Goal: Task Accomplishment & Management: Manage account settings

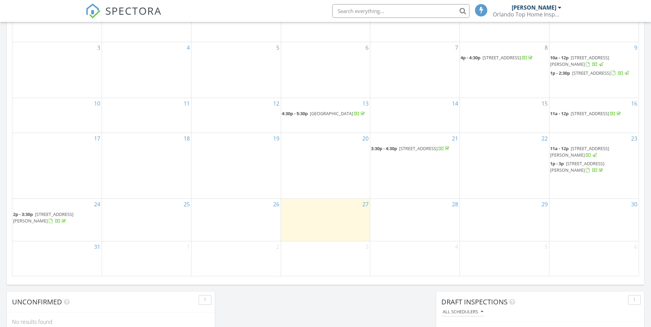
scroll to position [350, 0]
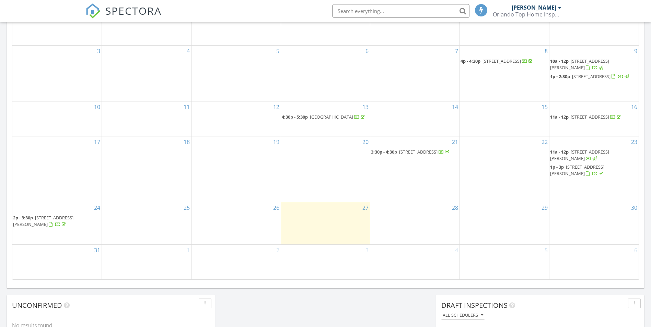
click at [67, 223] on span "10955 Lemay Dr, Clermont 34711" at bounding box center [43, 221] width 60 height 13
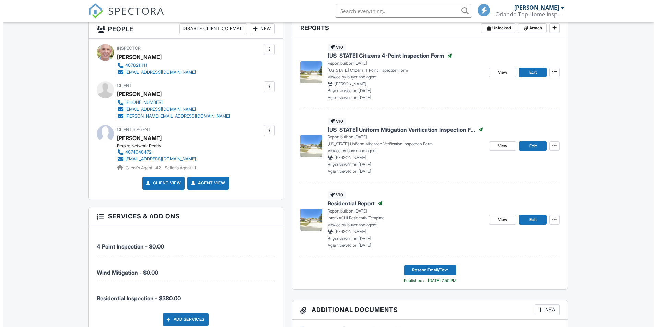
scroll to position [314, 0]
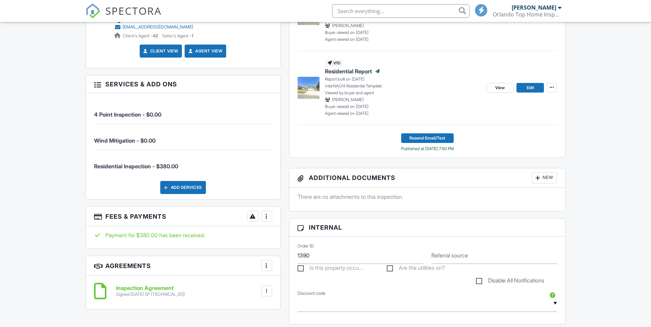
click at [196, 186] on div "Add Services" at bounding box center [183, 187] width 46 height 13
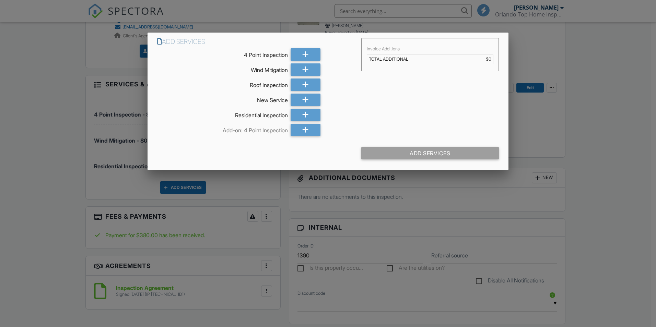
click at [624, 167] on div at bounding box center [328, 170] width 656 height 409
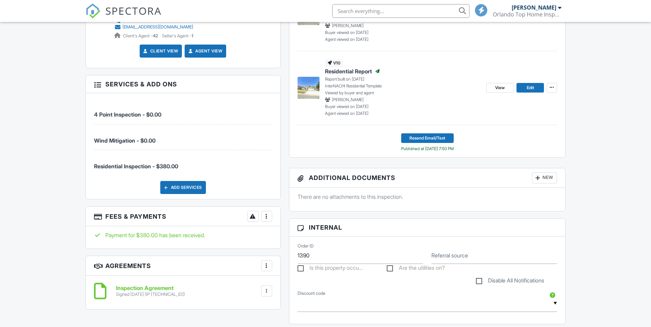
click at [267, 216] on div at bounding box center [266, 216] width 7 height 7
click at [296, 235] on li "Edit Fees & Payments" at bounding box center [301, 237] width 72 height 17
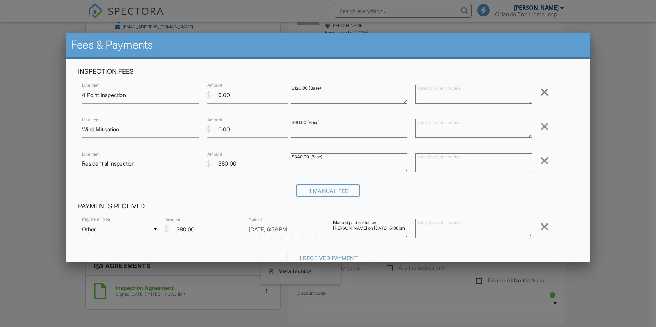
click at [220, 163] on input "380.00" at bounding box center [247, 163] width 81 height 17
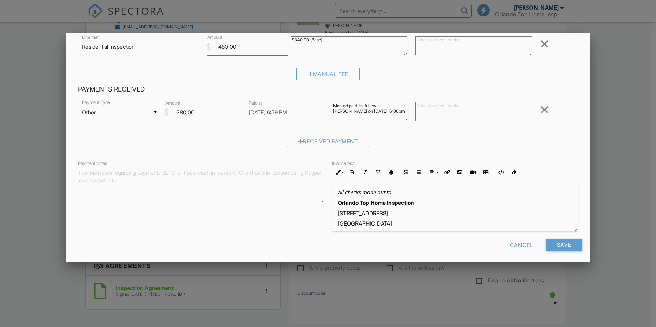
scroll to position [120, 0]
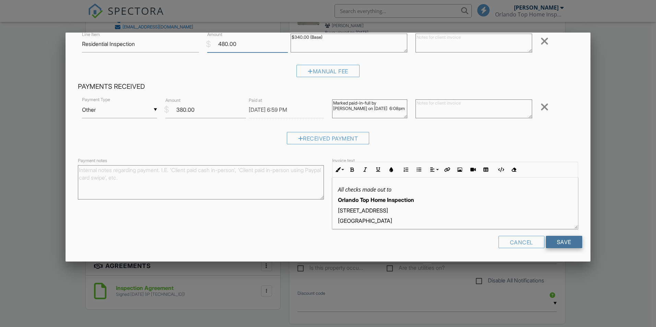
type input "480.00"
click at [564, 238] on input "Save" at bounding box center [564, 242] width 36 height 12
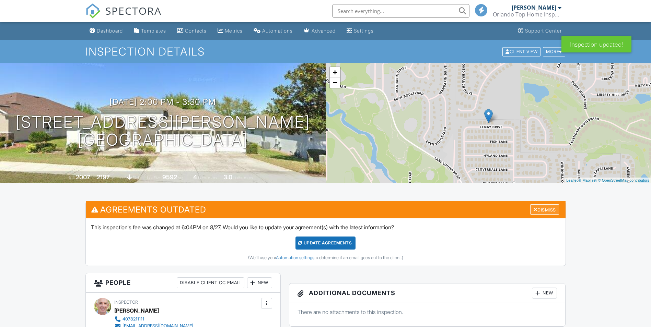
click at [544, 211] on div "Dismiss" at bounding box center [544, 209] width 29 height 11
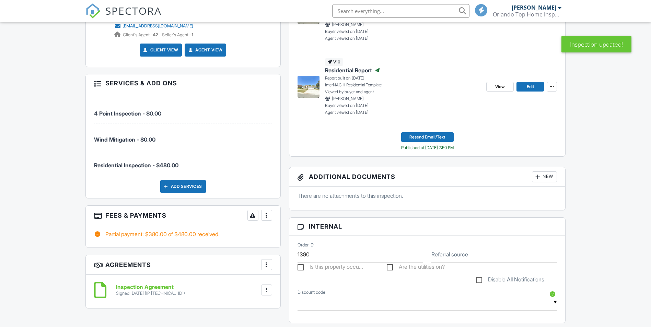
scroll to position [373, 0]
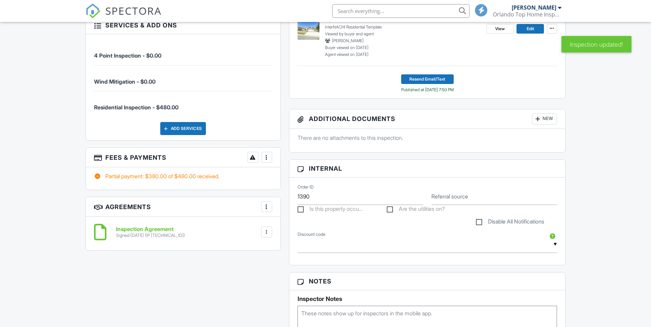
click at [266, 158] on div at bounding box center [266, 157] width 7 height 7
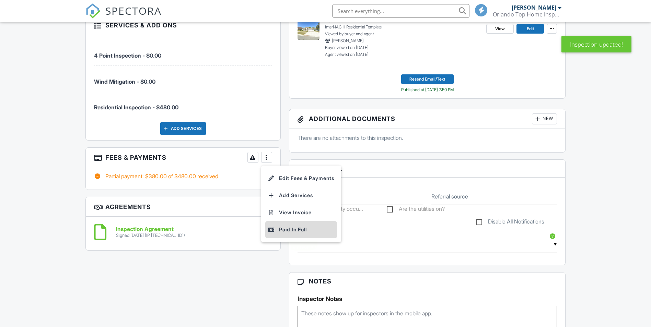
click at [292, 229] on div "Paid In Full" at bounding box center [301, 230] width 66 height 8
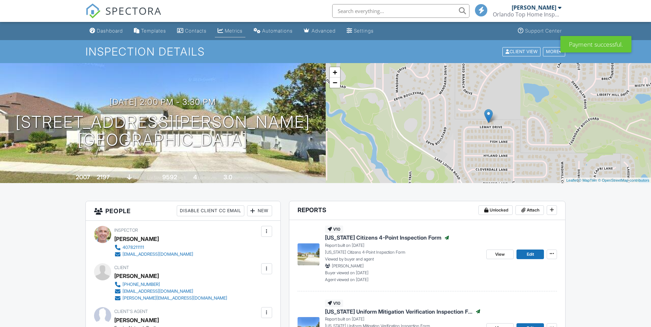
click at [238, 30] on div "Metrics" at bounding box center [234, 31] width 18 height 6
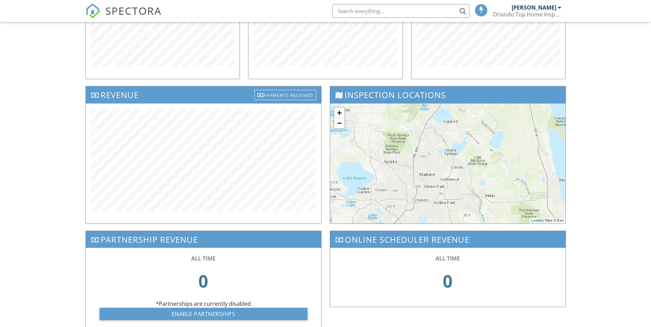
scroll to position [176, 0]
